Goal: Check status: Check status

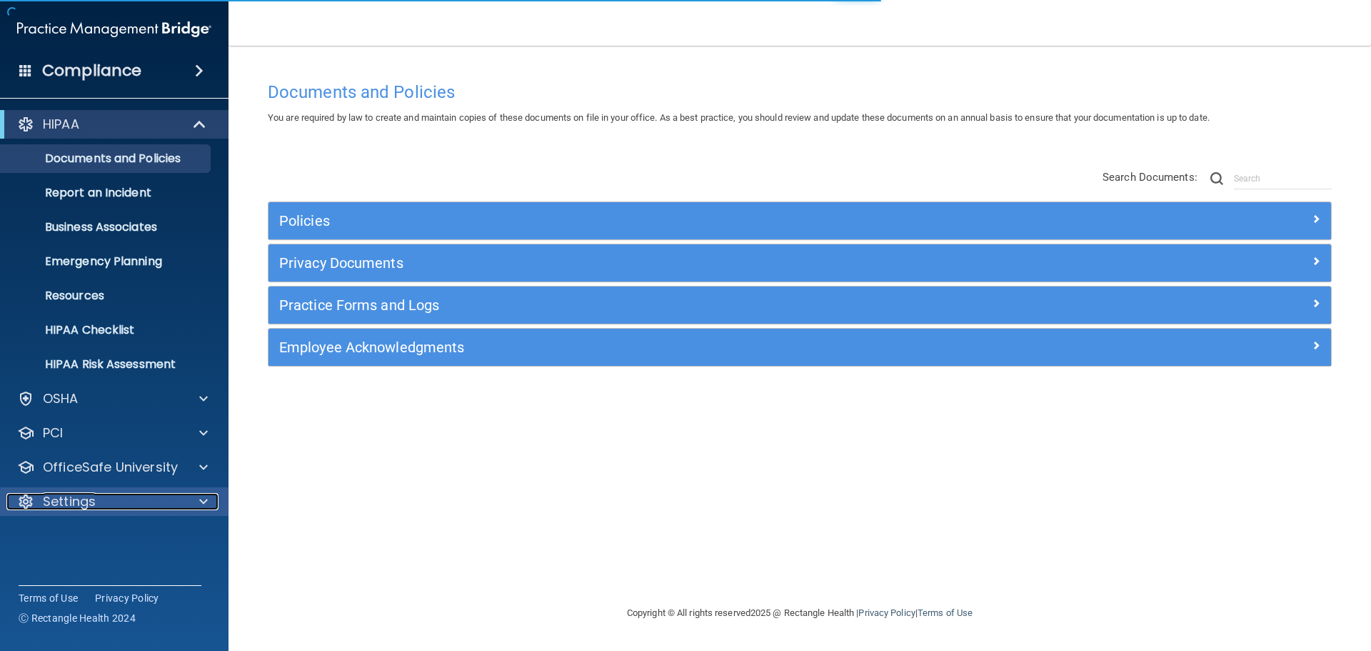
click at [111, 502] on div "Settings" at bounding box center [94, 501] width 177 height 17
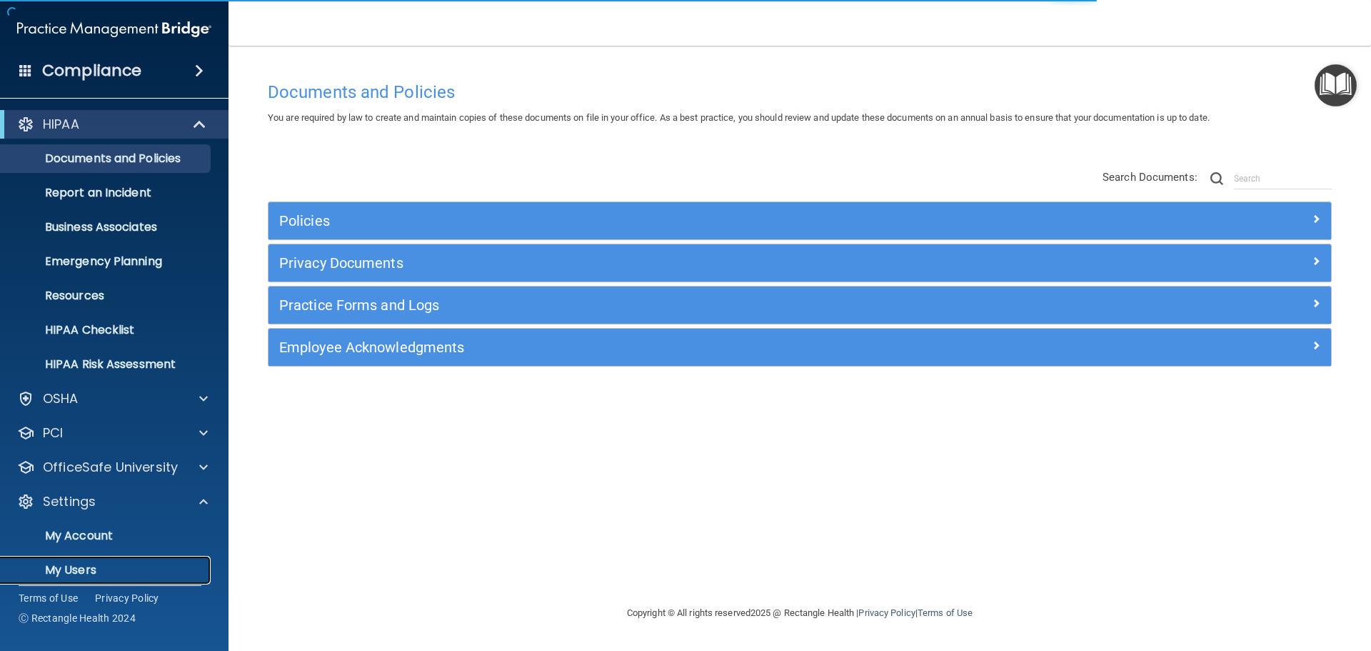
click at [76, 566] on p "My Users" at bounding box center [106, 570] width 195 height 14
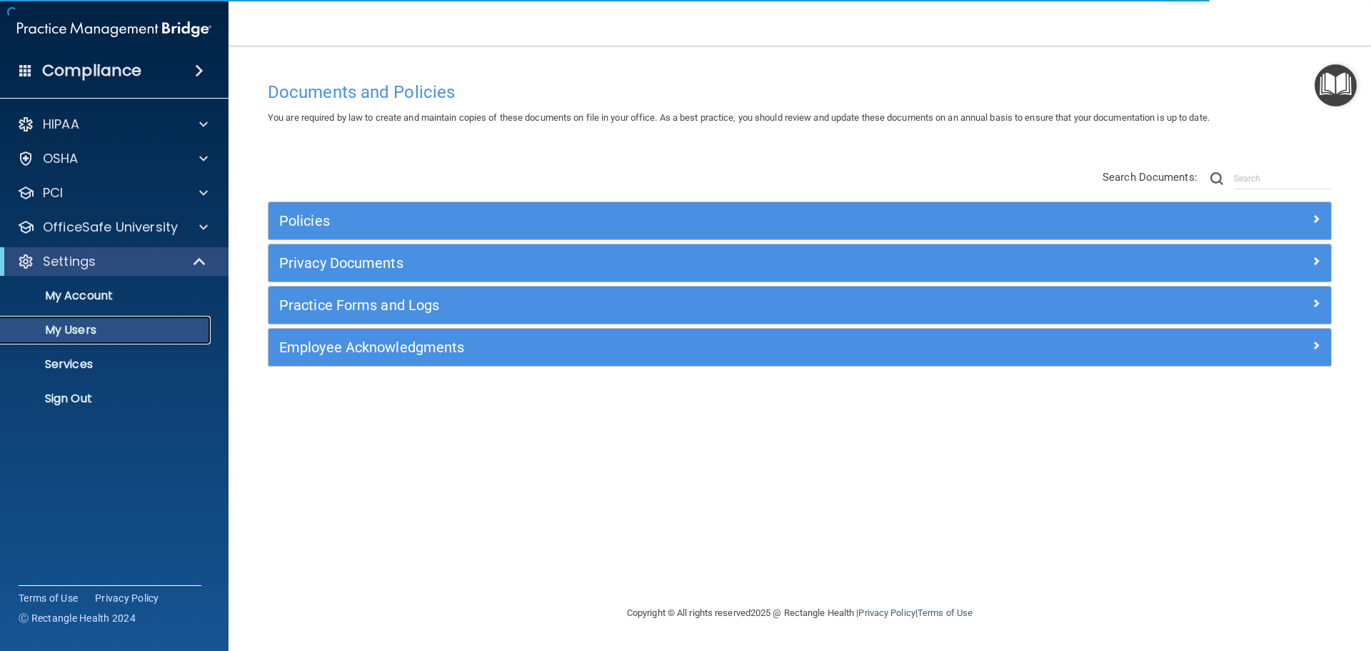
select select "20"
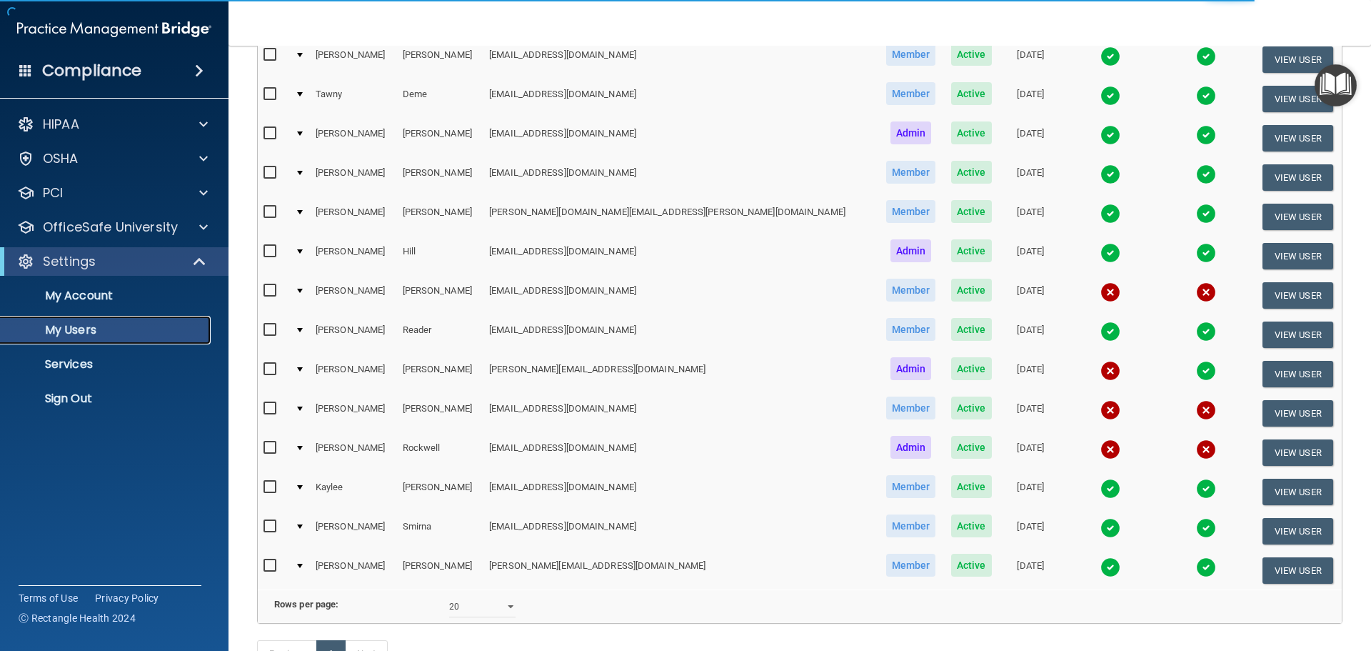
scroll to position [214, 0]
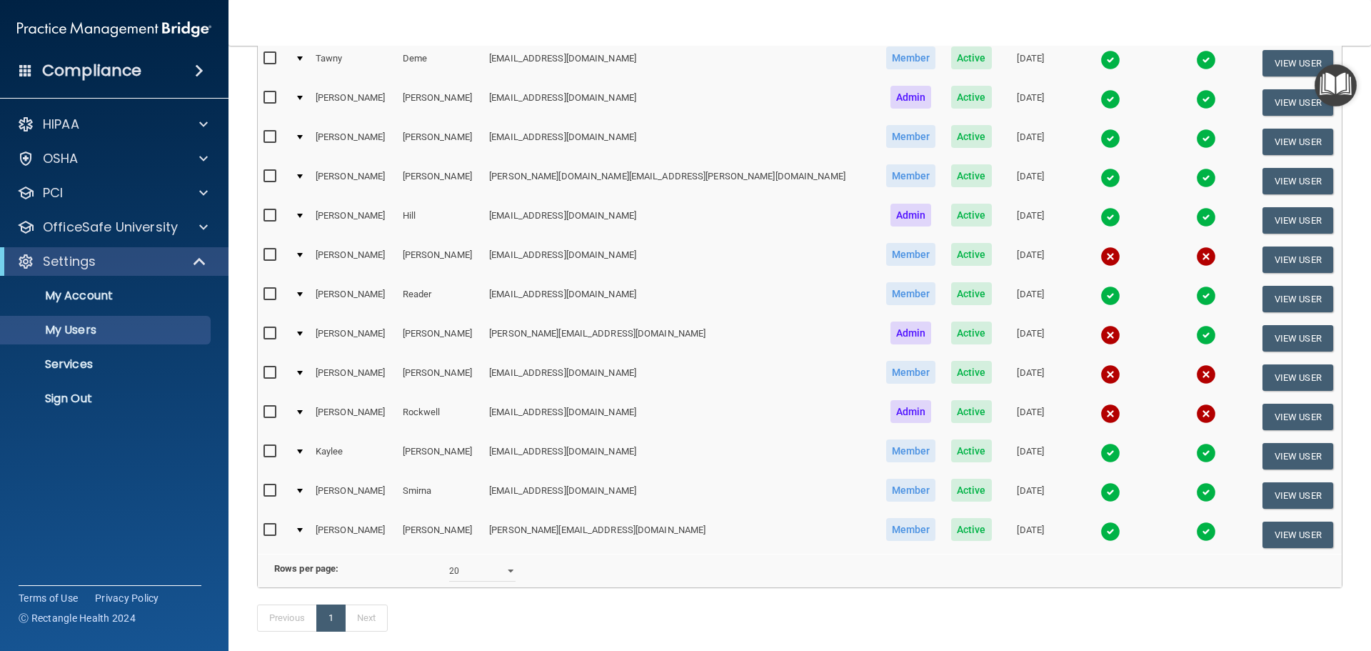
click at [1100, 455] on img at bounding box center [1110, 453] width 20 height 20
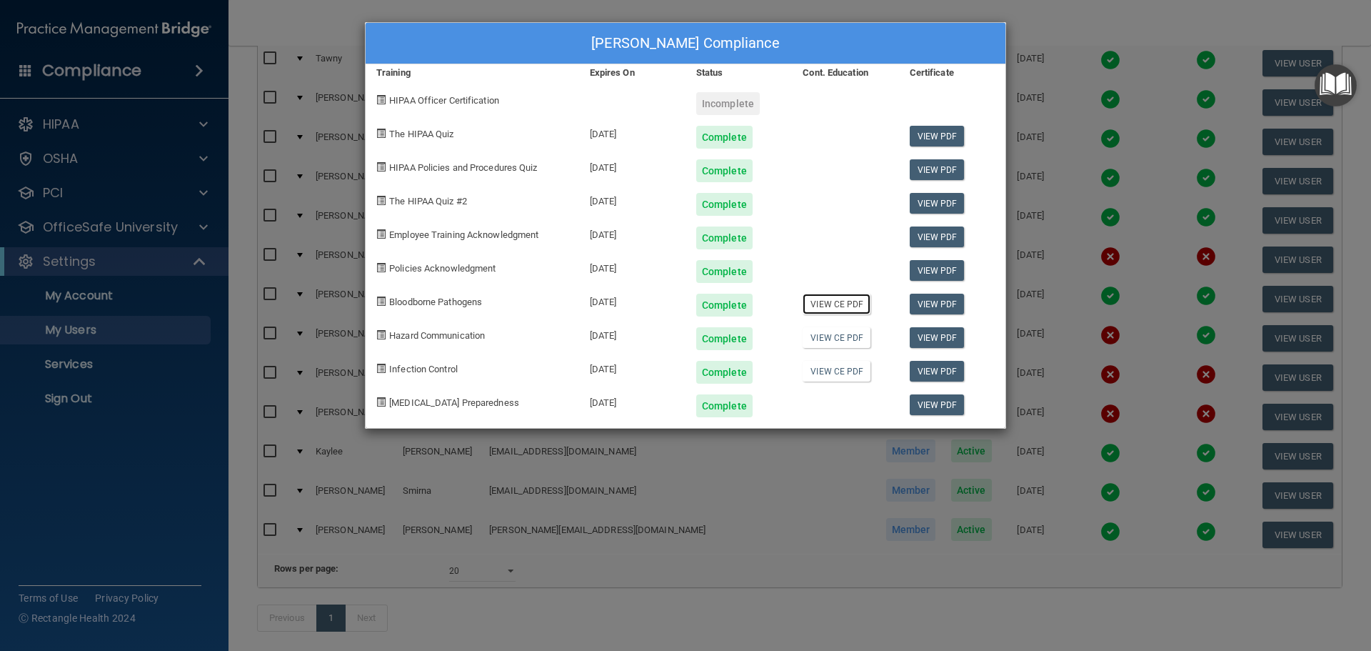
click at [835, 301] on link "View CE PDF" at bounding box center [837, 303] width 68 height 21
click at [1108, 48] on div "[PERSON_NAME] Compliance Training Expires On Status Cont. Education Certificate…" at bounding box center [685, 325] width 1371 height 651
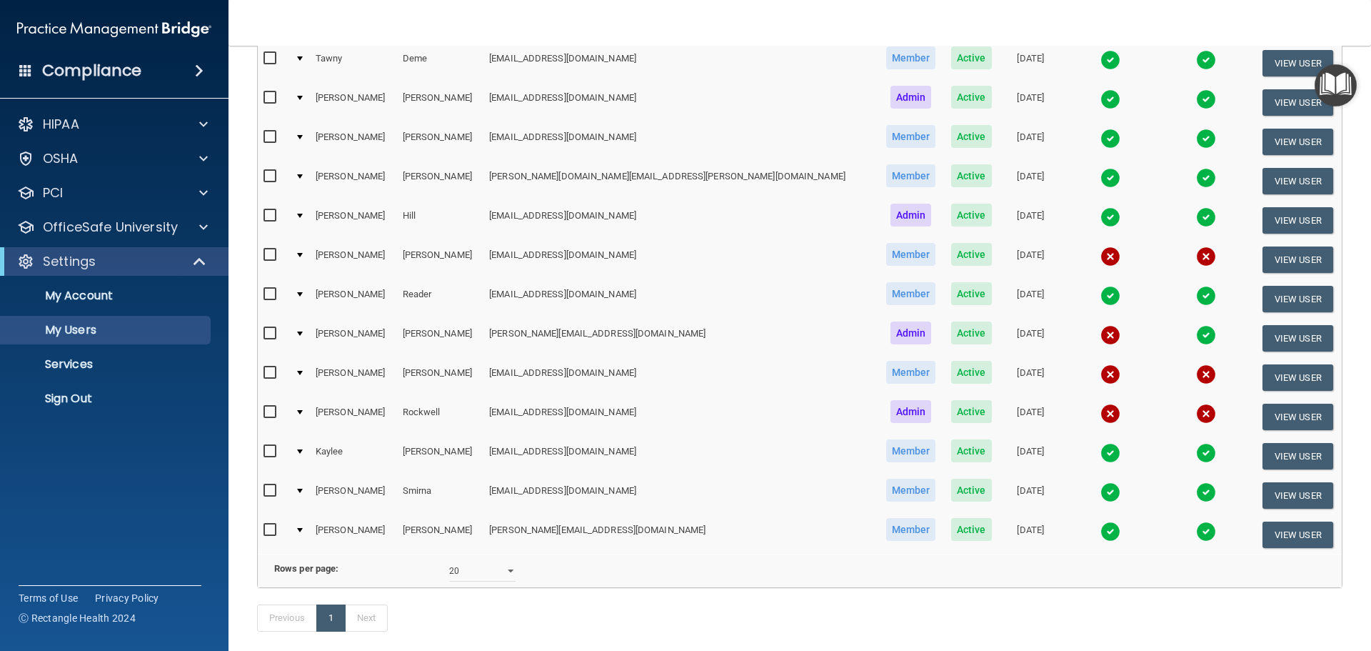
click at [1100, 413] on img at bounding box center [1110, 413] width 20 height 20
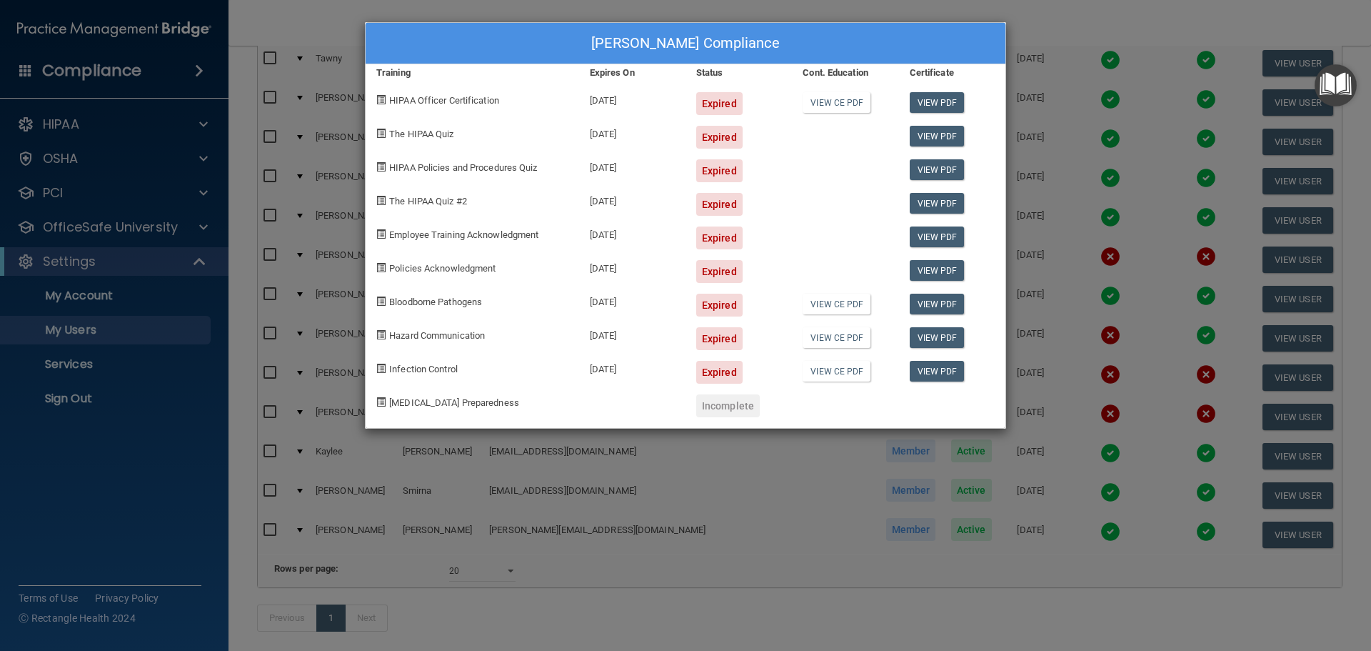
click at [1108, 348] on div "[PERSON_NAME] Compliance Training Expires On Status Cont. Education Certificate…" at bounding box center [685, 325] width 1371 height 651
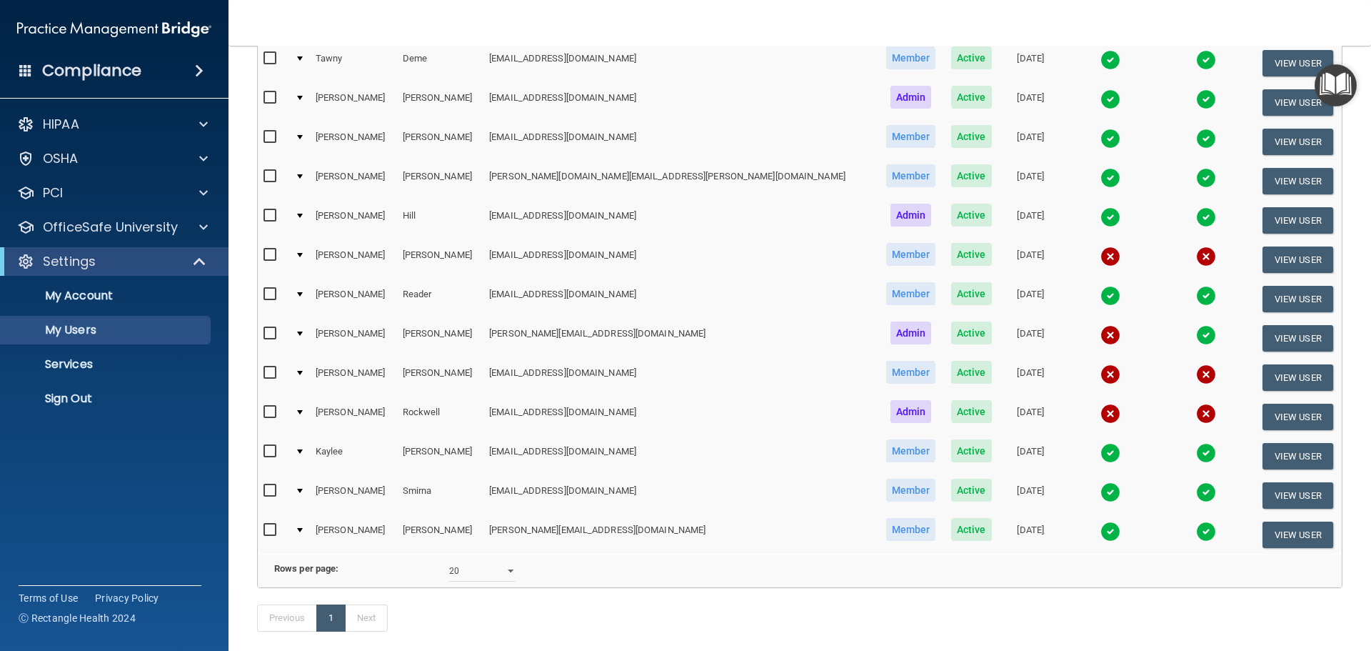
click at [1100, 299] on img at bounding box center [1110, 296] width 20 height 20
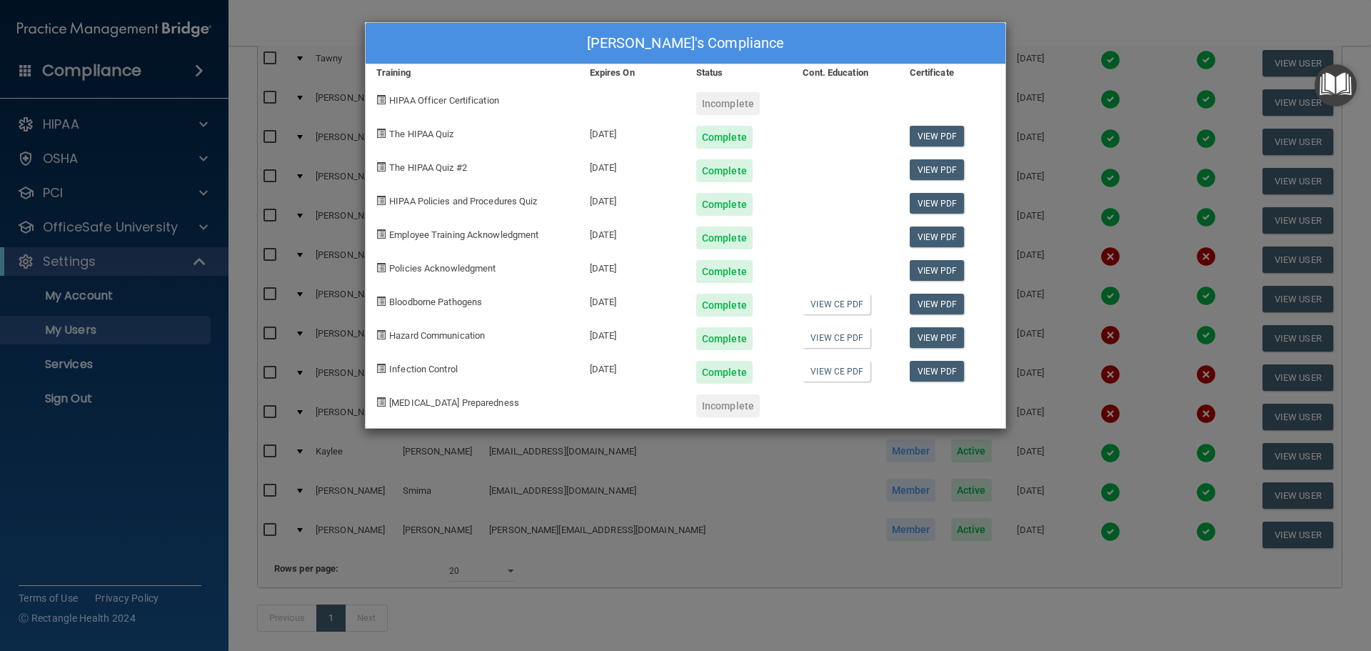
click at [1190, 76] on div "[PERSON_NAME] Reader's Compliance Training Expires On Status Cont. Education Ce…" at bounding box center [685, 325] width 1371 height 651
